Goal: Task Accomplishment & Management: Manage account settings

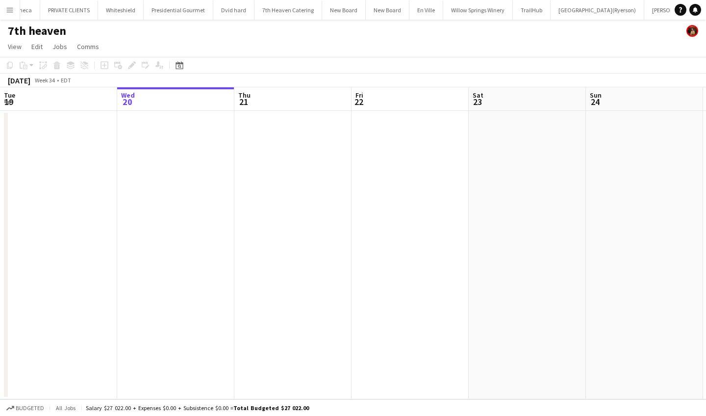
click at [9, 8] on app-icon "Menu" at bounding box center [10, 10] width 8 height 8
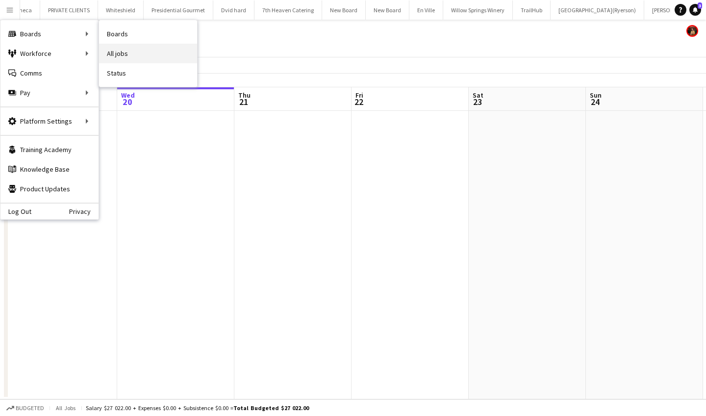
click at [147, 51] on link "All jobs" at bounding box center [148, 54] width 98 height 20
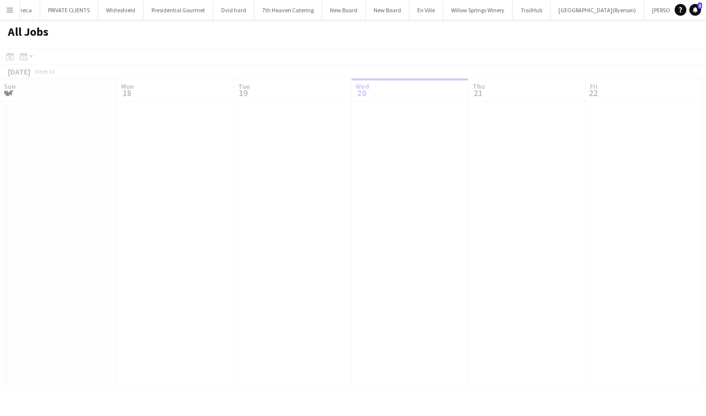
scroll to position [0, 234]
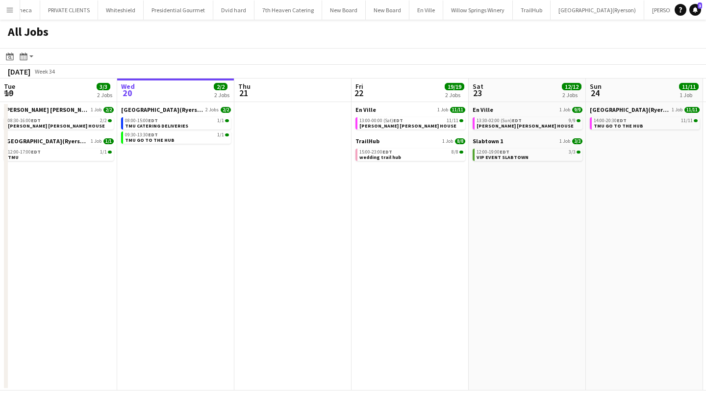
click at [164, 181] on app-date-cell "Toronto Metropolitan University(Ryerson) 2 Jobs 2/2 08:00-15:00 EDT 1/1 TMU CAT…" at bounding box center [175, 246] width 117 height 288
click at [164, 140] on span "TMU GO TO THE HUB" at bounding box center [150, 140] width 50 height 6
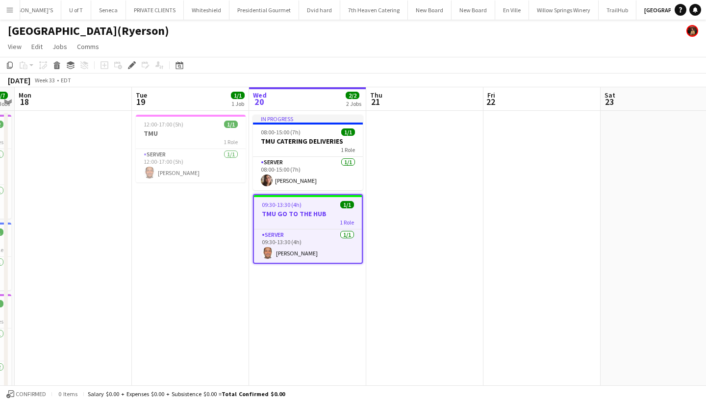
click at [303, 206] on div "09:30-13:30 (4h) 1/1" at bounding box center [308, 204] width 108 height 7
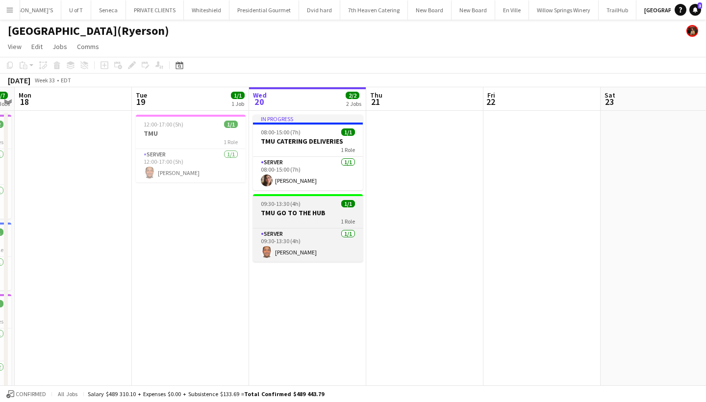
click at [303, 206] on div "09:30-13:30 (4h) 1/1" at bounding box center [308, 203] width 110 height 7
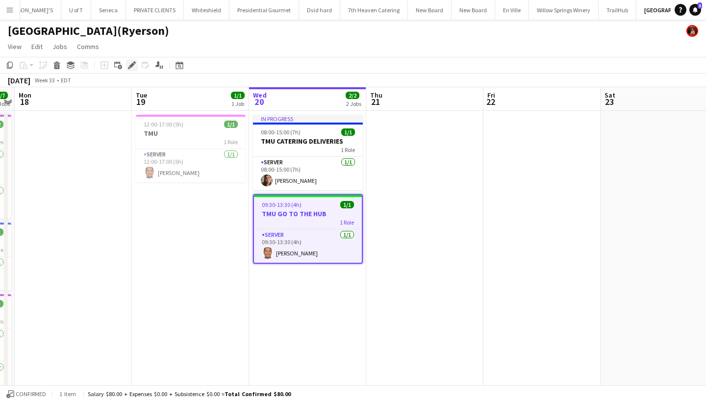
click at [134, 64] on icon at bounding box center [131, 65] width 5 height 5
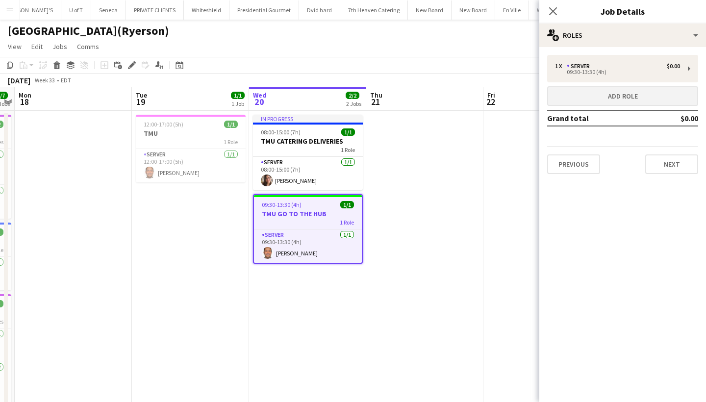
click at [644, 100] on button "Add role" at bounding box center [622, 96] width 151 height 20
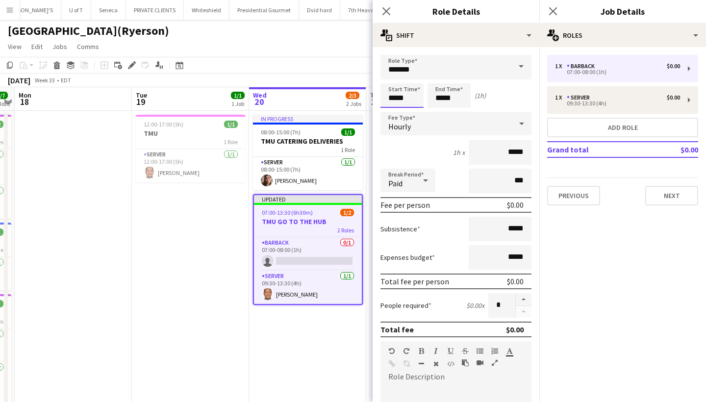
click at [419, 100] on input "*****" at bounding box center [401, 95] width 43 height 25
click at [392, 80] on div at bounding box center [392, 79] width 20 height 10
click at [414, 79] on div at bounding box center [412, 79] width 20 height 10
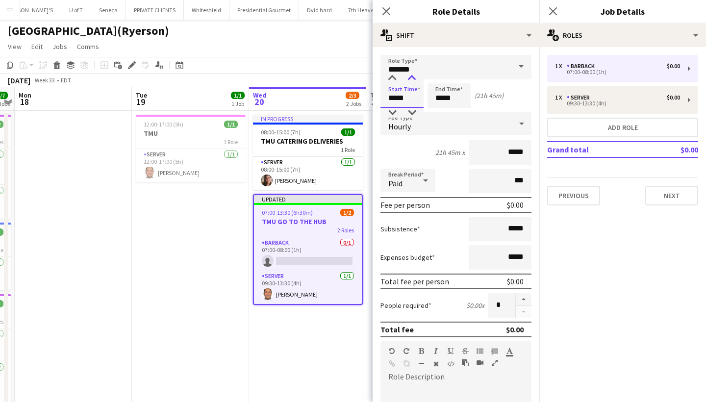
type input "*****"
click at [414, 79] on div at bounding box center [412, 79] width 20 height 10
click at [470, 98] on div "Start Time ***** End Time ***** (21h 30m)" at bounding box center [455, 95] width 151 height 25
click at [463, 100] on input "*****" at bounding box center [448, 95] width 43 height 25
click at [436, 112] on div at bounding box center [439, 113] width 20 height 10
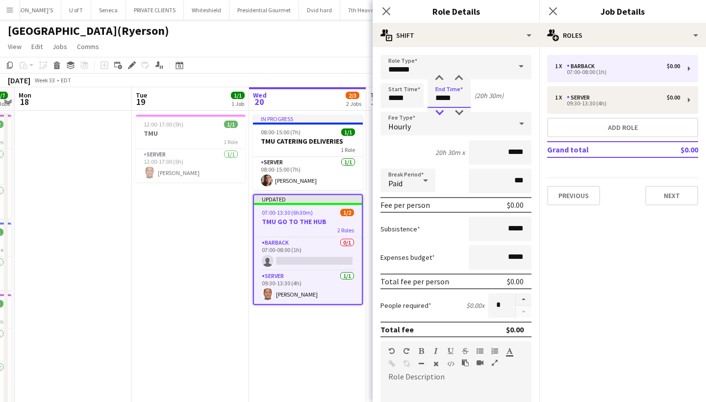
click at [436, 112] on div at bounding box center [439, 113] width 20 height 10
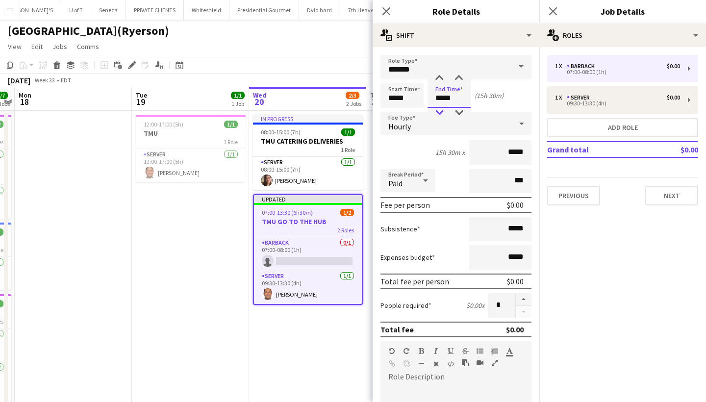
click at [436, 112] on div at bounding box center [439, 113] width 20 height 10
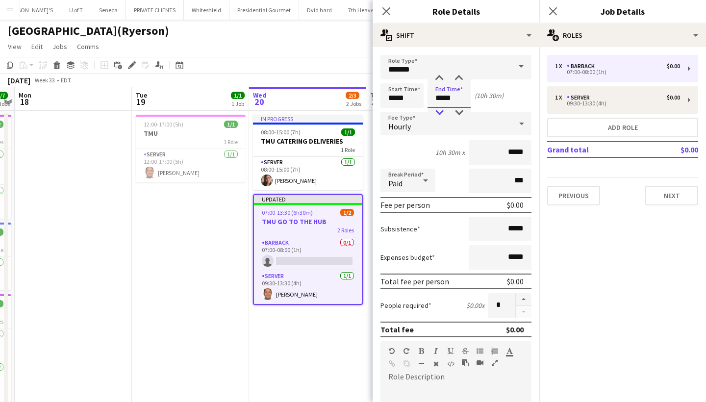
click at [436, 112] on div at bounding box center [439, 113] width 20 height 10
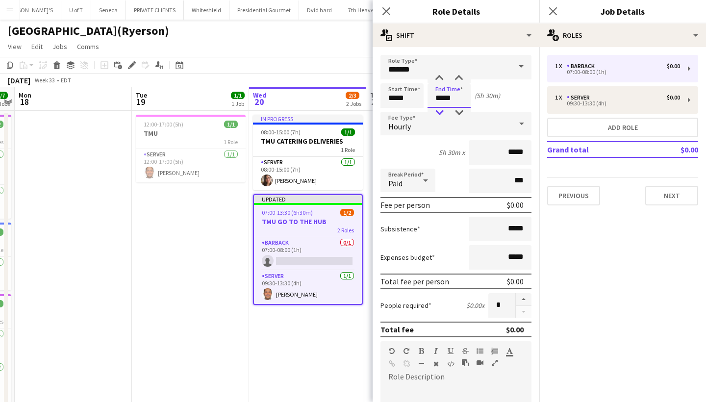
click at [436, 112] on div at bounding box center [439, 113] width 20 height 10
type input "*****"
click at [439, 78] on div at bounding box center [439, 79] width 20 height 10
click at [523, 297] on button "button" at bounding box center [524, 299] width 16 height 13
type input "*"
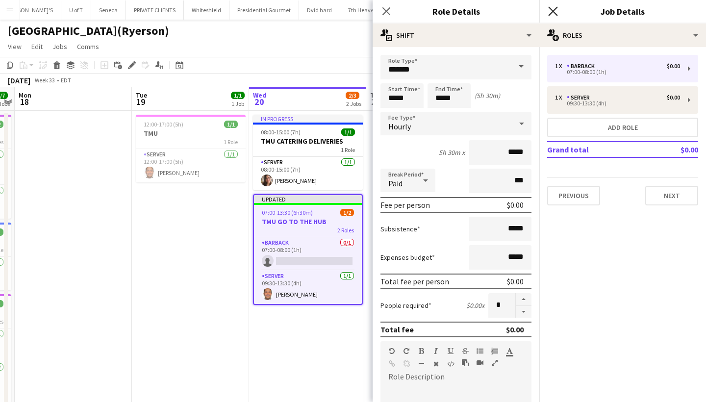
click at [554, 8] on icon "Close pop-in" at bounding box center [552, 10] width 9 height 9
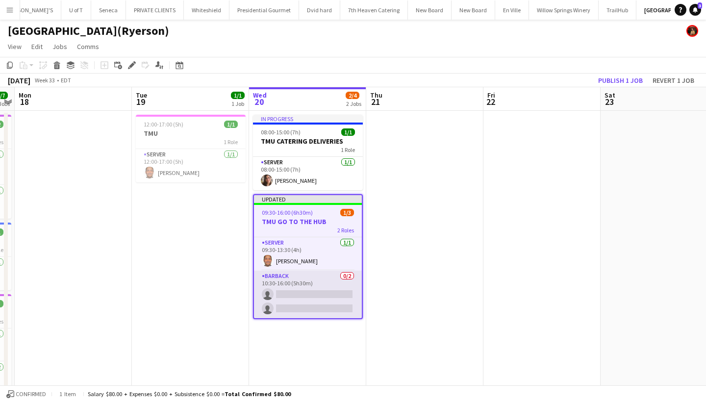
click at [304, 302] on app-card-role "BARBACK 0/2 10:30-16:00 (5h30m) single-neutral-actions single-neutral-actions" at bounding box center [308, 295] width 108 height 48
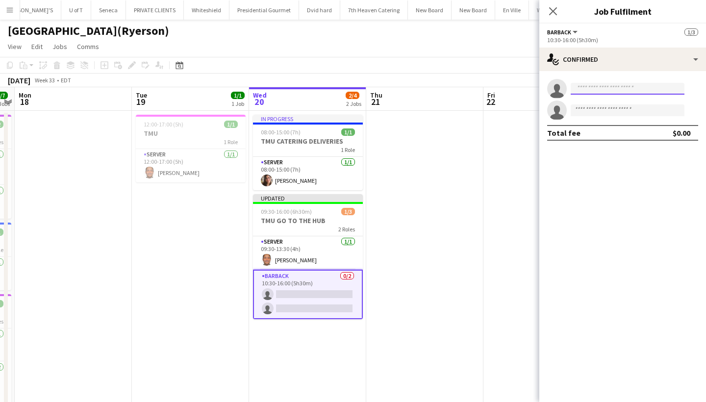
click at [595, 87] on input at bounding box center [627, 89] width 114 height 12
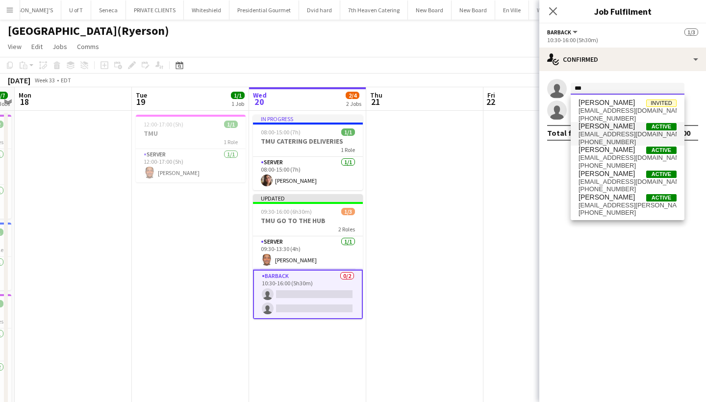
type input "***"
click at [620, 130] on span "[PERSON_NAME]" at bounding box center [606, 126] width 56 height 8
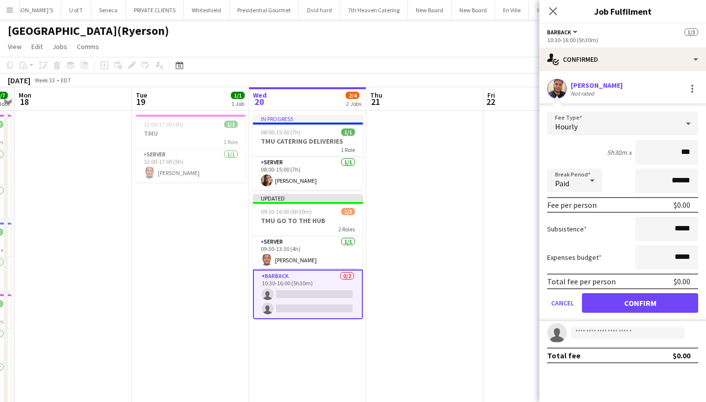
type input "**"
type input "***"
click at [666, 302] on button "Confirm" at bounding box center [640, 303] width 116 height 20
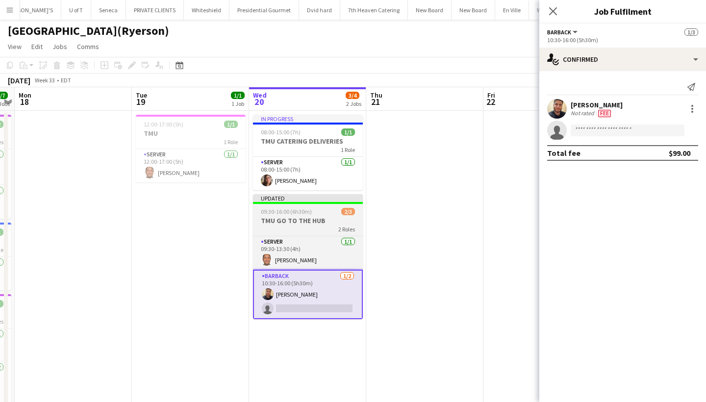
click at [320, 218] on h3 "TMU GO TO THE HUB" at bounding box center [308, 220] width 110 height 9
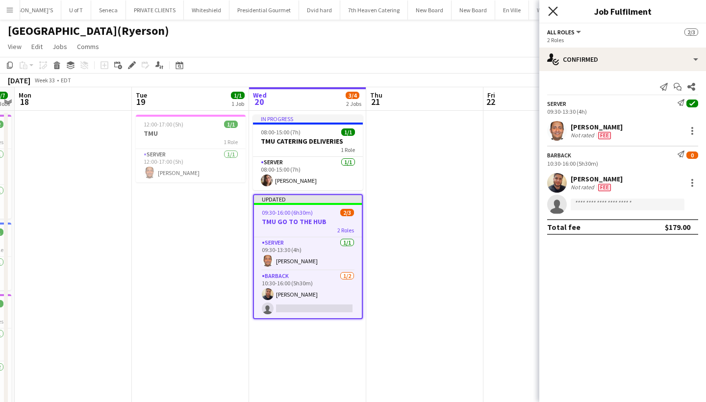
click at [553, 12] on icon at bounding box center [552, 10] width 9 height 9
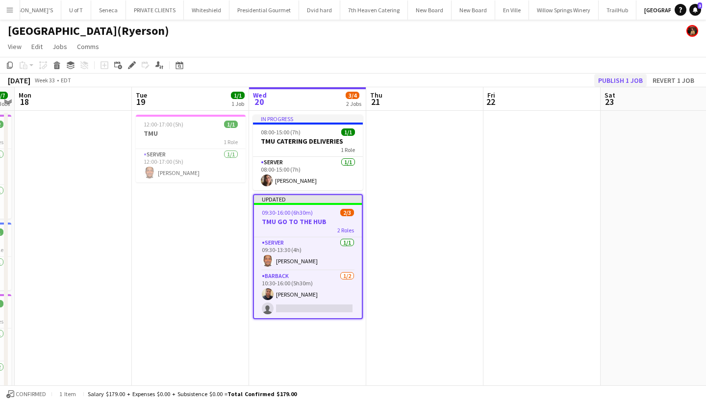
click at [614, 77] on button "Publish 1 job" at bounding box center [620, 80] width 52 height 13
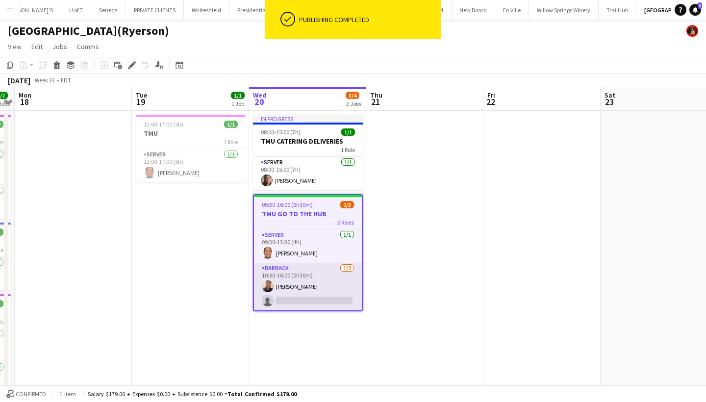
click at [309, 300] on app-card-role "BARBACK [DATE] 10:30-16:00 (5h30m) [PERSON_NAME] single-neutral-actions" at bounding box center [308, 287] width 108 height 48
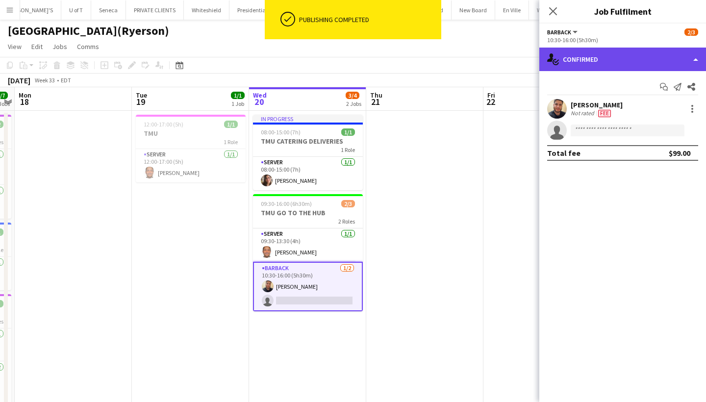
click at [620, 54] on div "single-neutral-actions-check-2 Confirmed" at bounding box center [622, 60] width 167 height 24
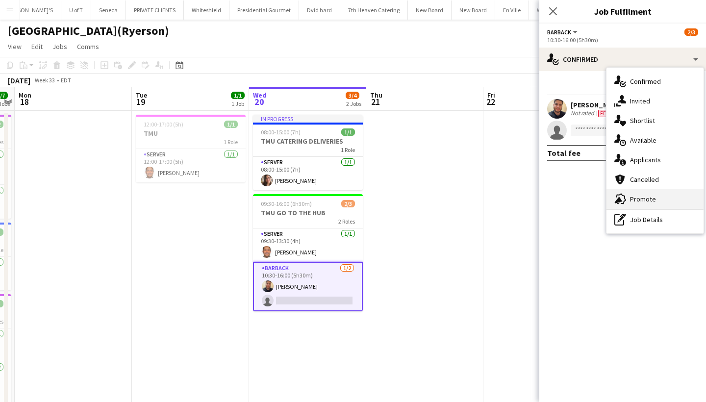
click at [657, 195] on div "advertising-megaphone Promote" at bounding box center [654, 199] width 97 height 20
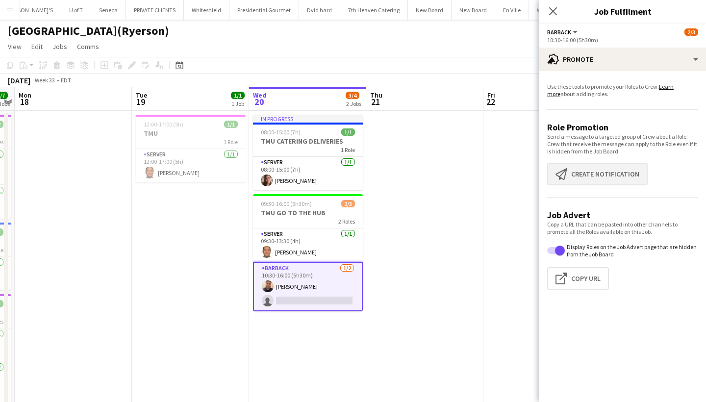
click at [625, 178] on button "Create notification Create notification" at bounding box center [597, 174] width 100 height 23
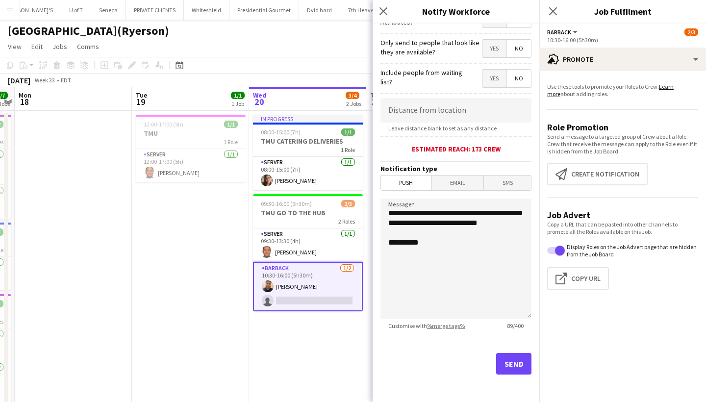
scroll to position [138, 0]
click at [512, 365] on button "Send" at bounding box center [513, 364] width 35 height 22
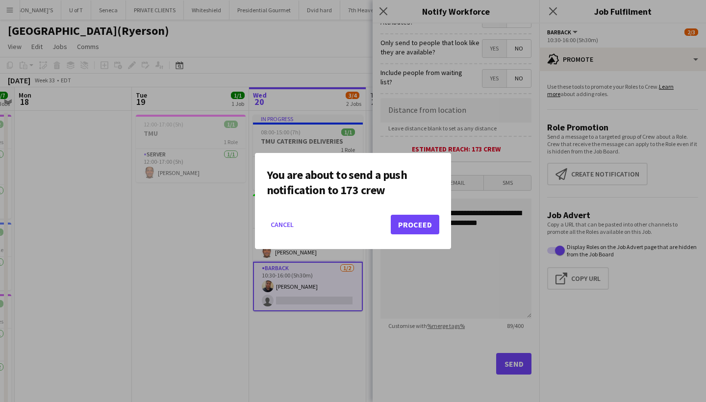
click at [420, 221] on button "Proceed" at bounding box center [415, 225] width 49 height 20
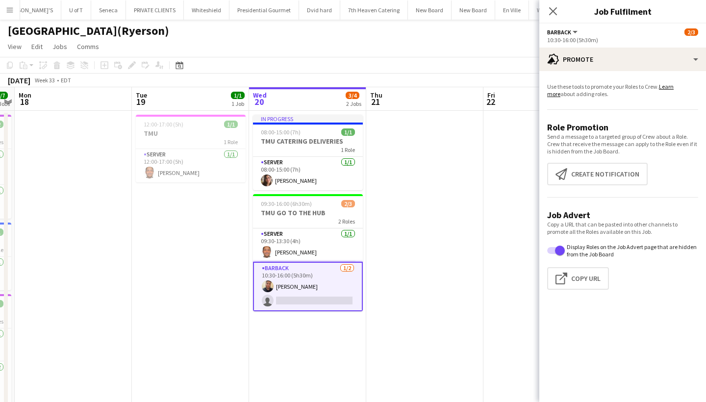
click at [313, 301] on app-card-role "BARBACK [DATE] 10:30-16:00 (5h30m) [PERSON_NAME] single-neutral-actions" at bounding box center [308, 287] width 110 height 50
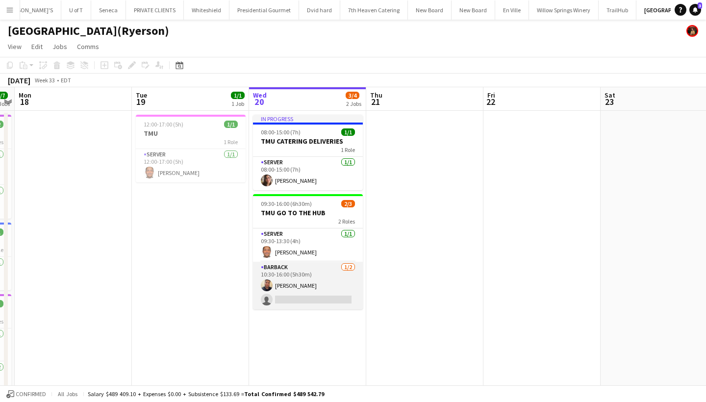
click at [313, 301] on app-card-role "BARBACK [DATE] 10:30-16:00 (5h30m) [PERSON_NAME] single-neutral-actions" at bounding box center [308, 286] width 110 height 48
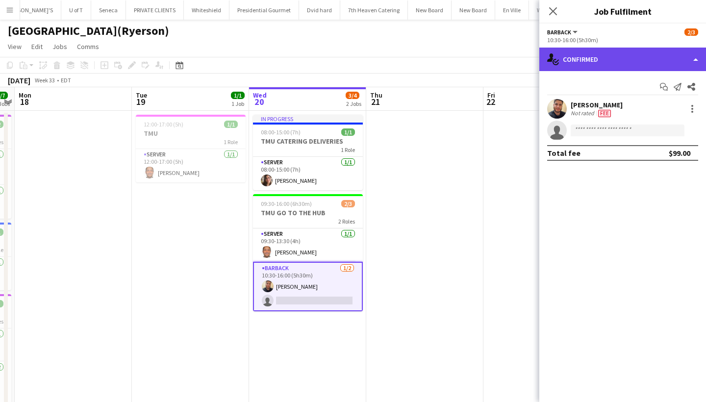
click at [606, 59] on div "single-neutral-actions-check-2 Confirmed" at bounding box center [622, 60] width 167 height 24
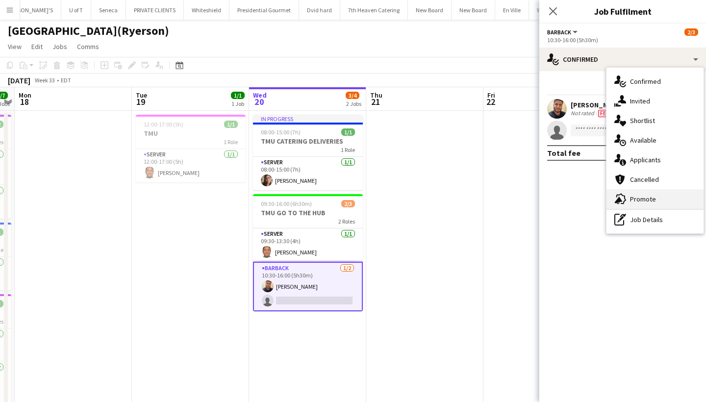
click at [658, 197] on div "advertising-megaphone Promote" at bounding box center [654, 199] width 97 height 20
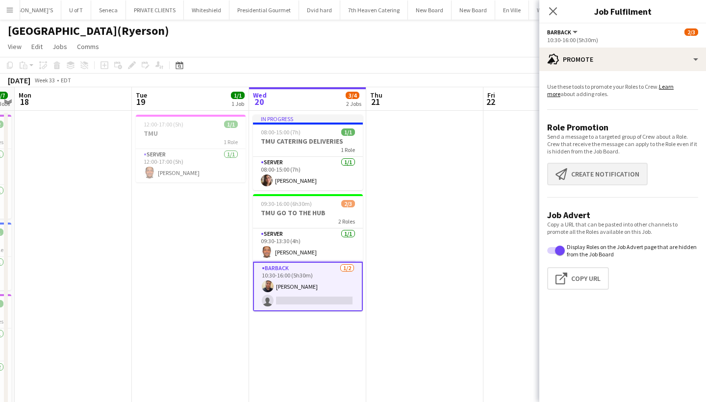
click at [619, 175] on button "Create notification Create notification" at bounding box center [597, 174] width 100 height 23
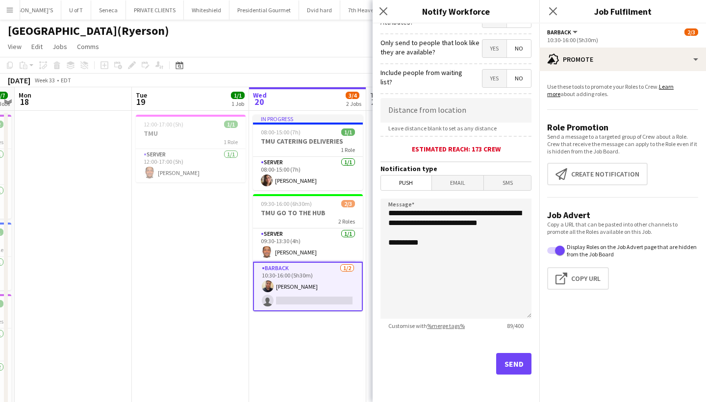
click at [511, 361] on button "Send" at bounding box center [513, 364] width 35 height 22
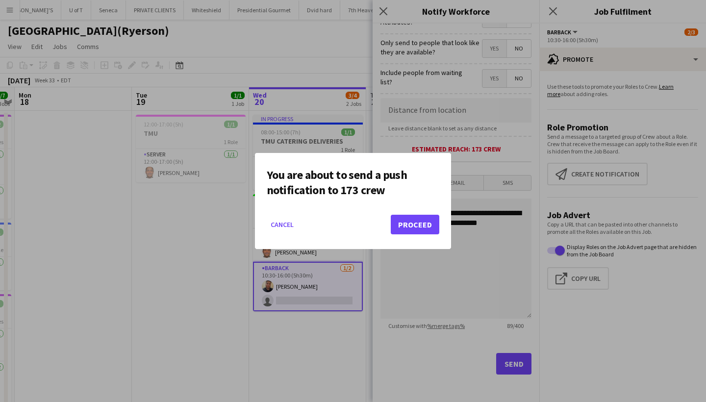
click at [407, 227] on button "Proceed" at bounding box center [415, 225] width 49 height 20
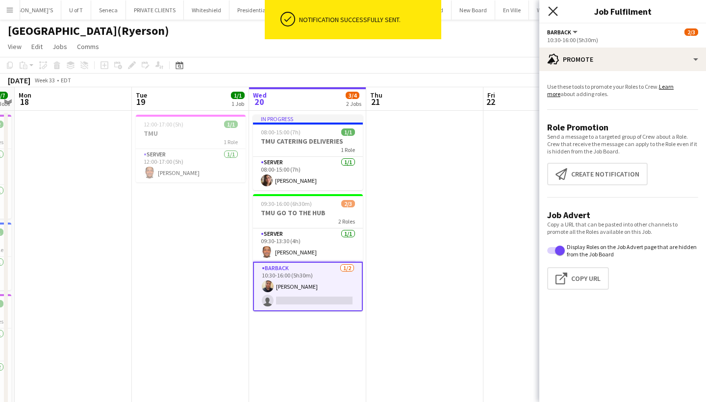
click at [549, 12] on icon "Close pop-in" at bounding box center [552, 10] width 9 height 9
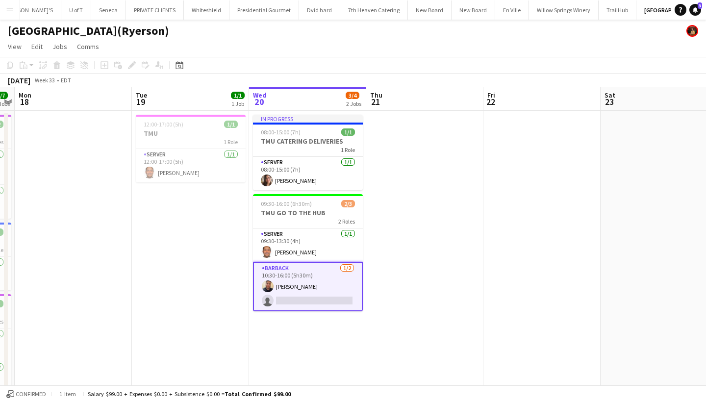
click at [4, 9] on button "Menu" at bounding box center [10, 10] width 20 height 20
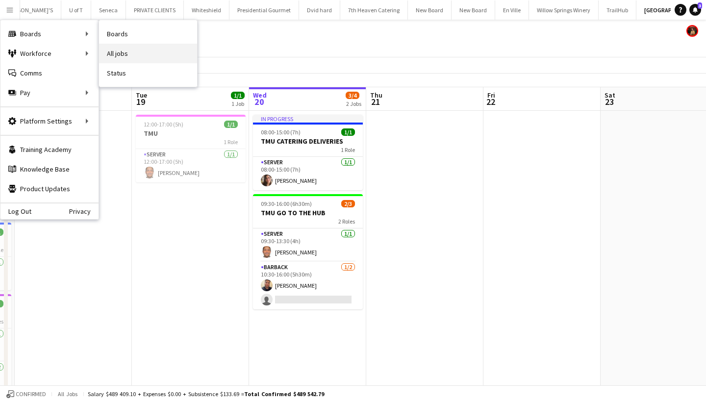
click at [143, 55] on link "All jobs" at bounding box center [148, 54] width 98 height 20
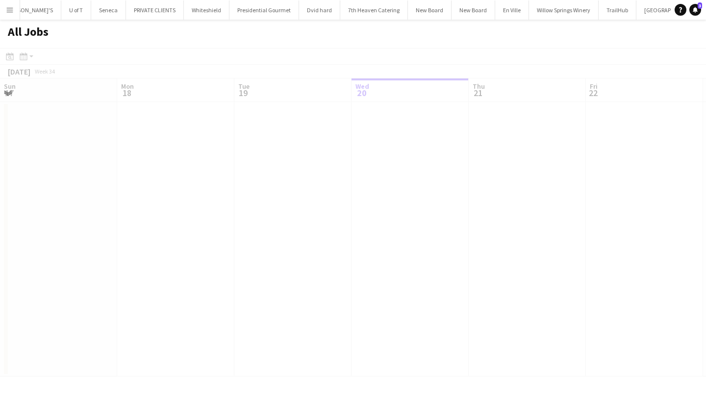
scroll to position [0, 234]
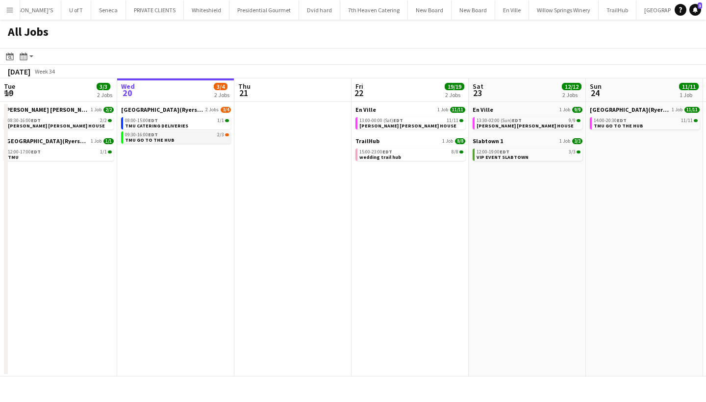
click at [161, 140] on span "TMU GO TO THE HUB" at bounding box center [150, 140] width 50 height 6
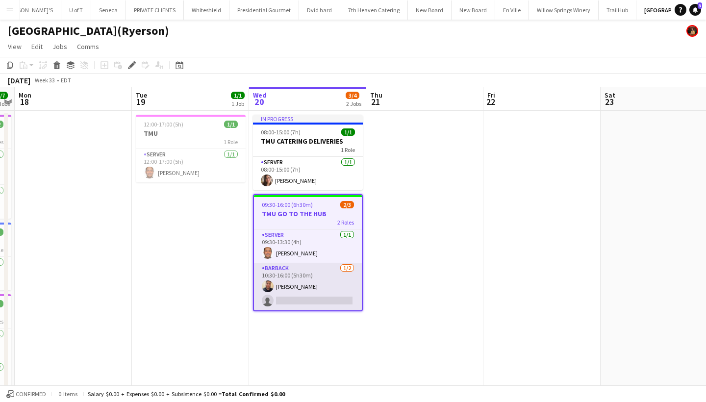
click at [292, 301] on app-card-role "BARBACK [DATE] 10:30-16:00 (5h30m) [PERSON_NAME] single-neutral-actions" at bounding box center [308, 287] width 108 height 48
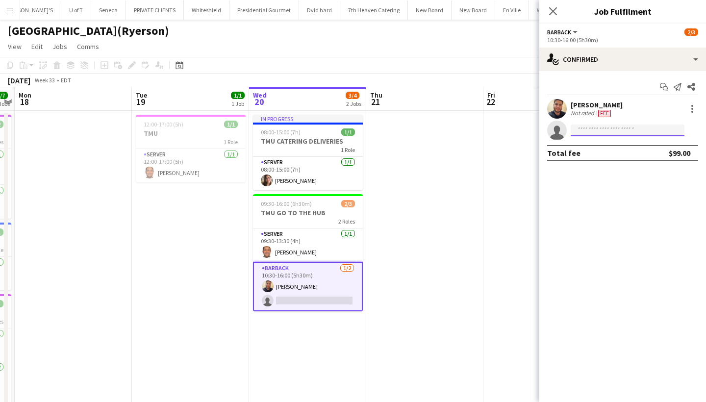
click at [598, 131] on input at bounding box center [627, 130] width 114 height 12
type input "*****"
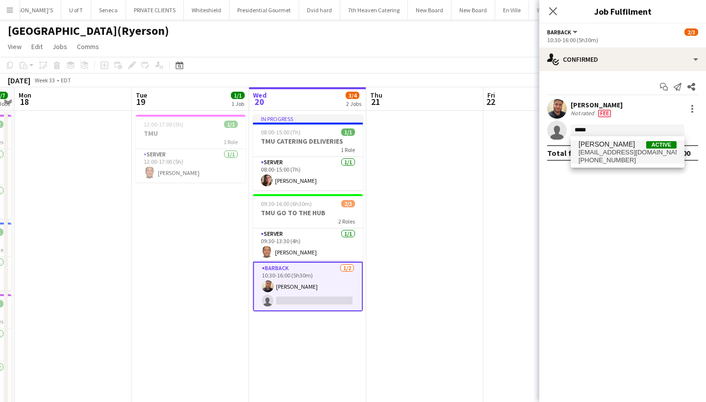
click at [617, 149] on span "[EMAIL_ADDRESS][DOMAIN_NAME]" at bounding box center [627, 153] width 98 height 8
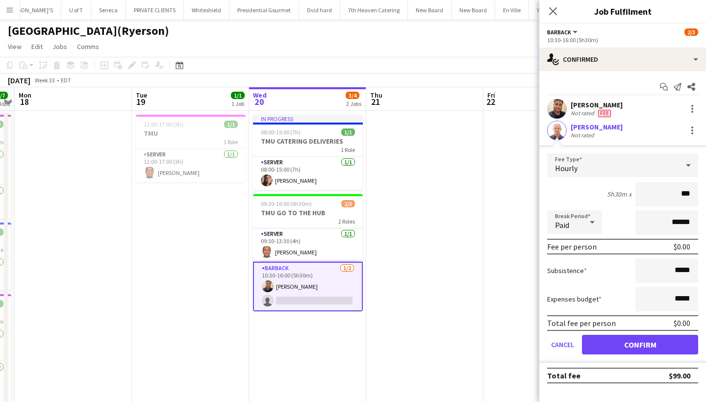
type input "**"
type input "***"
click at [652, 343] on button "Confirm" at bounding box center [640, 345] width 116 height 20
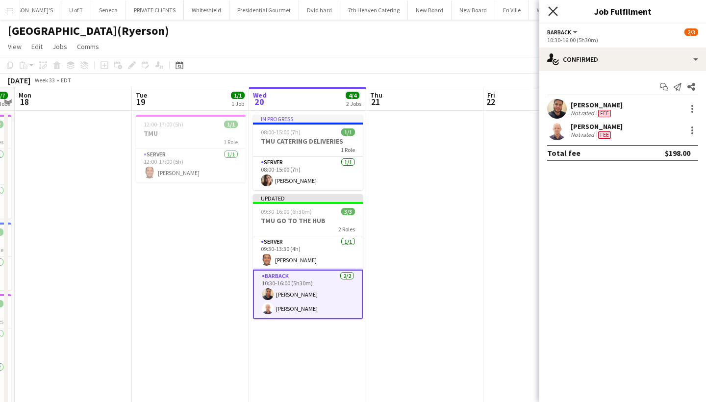
click at [551, 9] on icon at bounding box center [552, 10] width 9 height 9
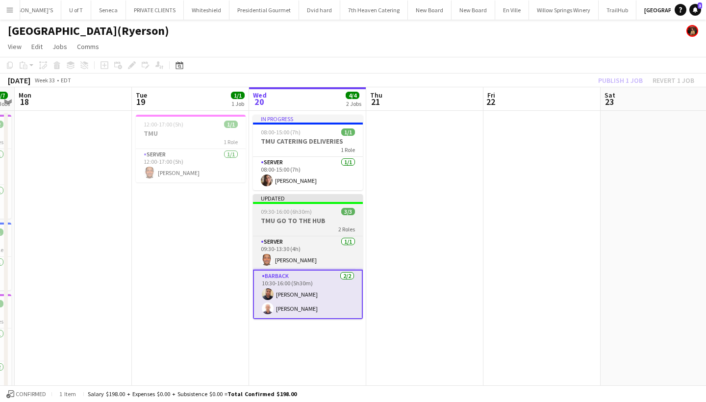
click at [308, 220] on h3 "TMU GO TO THE HUB" at bounding box center [308, 220] width 110 height 9
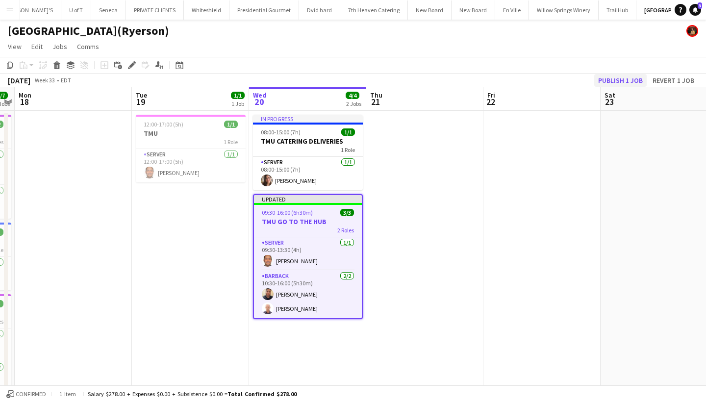
click at [629, 81] on button "Publish 1 job" at bounding box center [620, 80] width 52 height 13
